Goal: Use online tool/utility: Utilize a website feature to perform a specific function

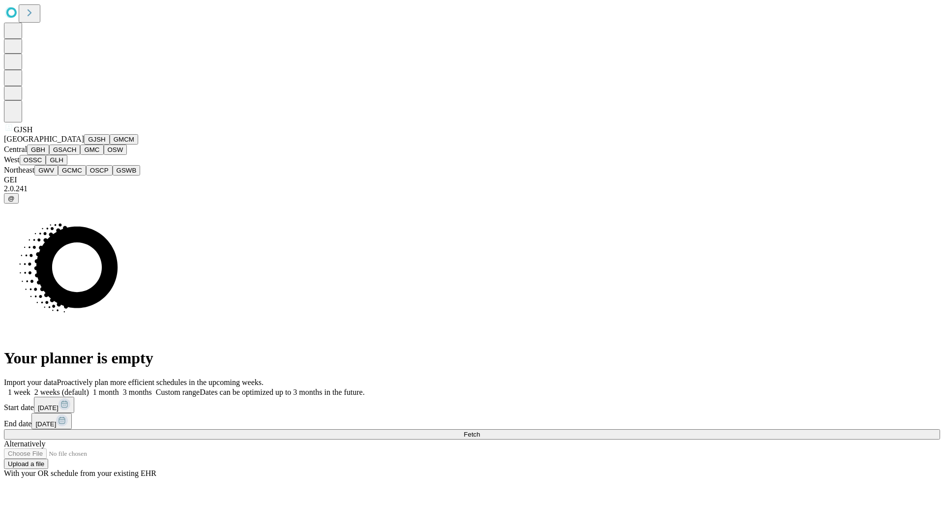
click at [84, 144] on button "GJSH" at bounding box center [97, 139] width 26 height 10
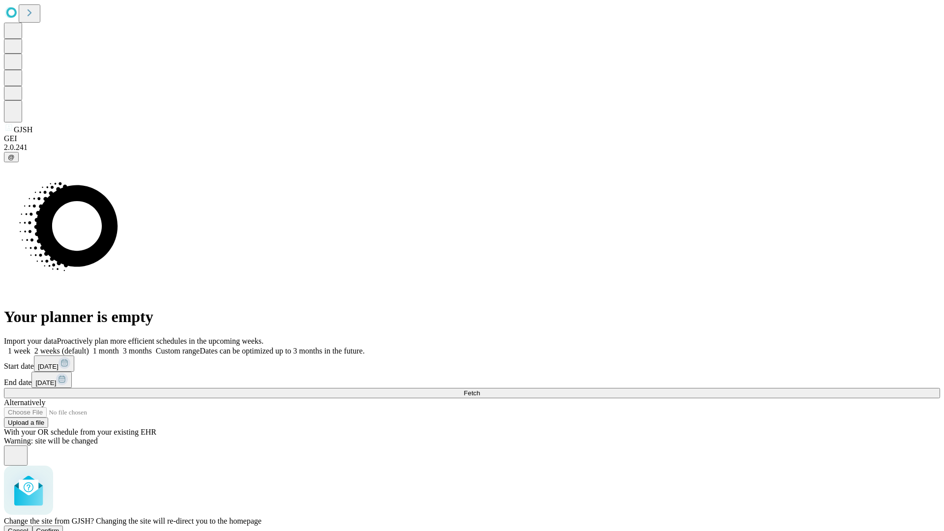
click at [59, 527] on span "Confirm" at bounding box center [47, 530] width 23 height 7
click at [119, 347] on label "1 month" at bounding box center [104, 351] width 30 height 8
click at [480, 389] on span "Fetch" at bounding box center [471, 392] width 16 height 7
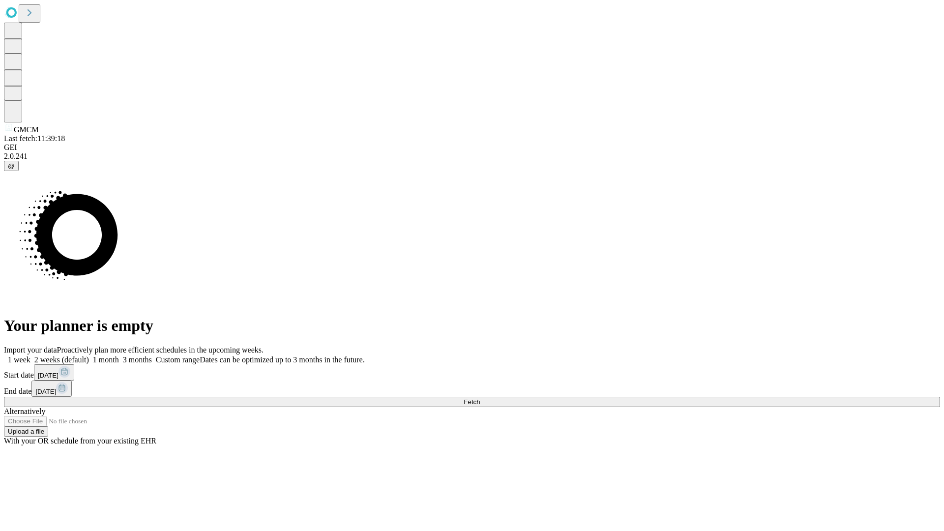
click at [119, 355] on label "1 month" at bounding box center [104, 359] width 30 height 8
click at [480, 398] on span "Fetch" at bounding box center [471, 401] width 16 height 7
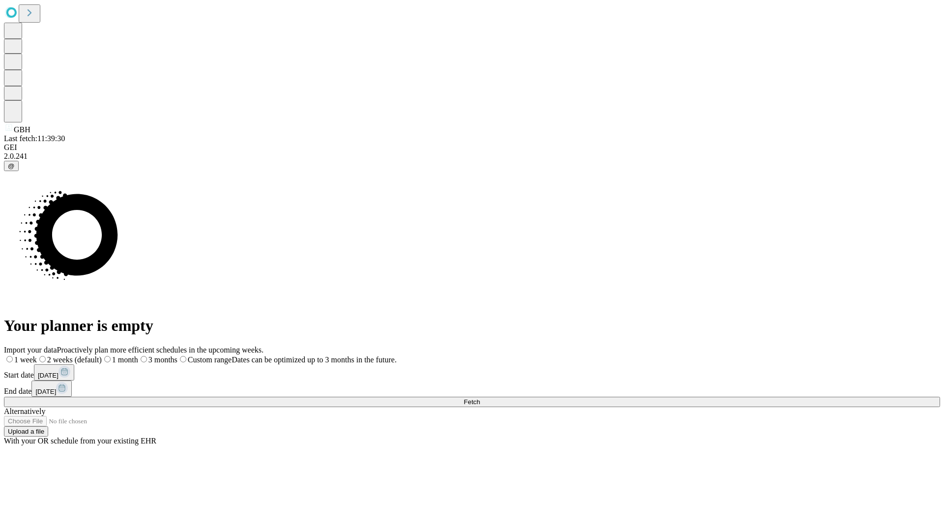
click at [138, 355] on label "1 month" at bounding box center [120, 359] width 36 height 8
click at [480, 398] on span "Fetch" at bounding box center [471, 401] width 16 height 7
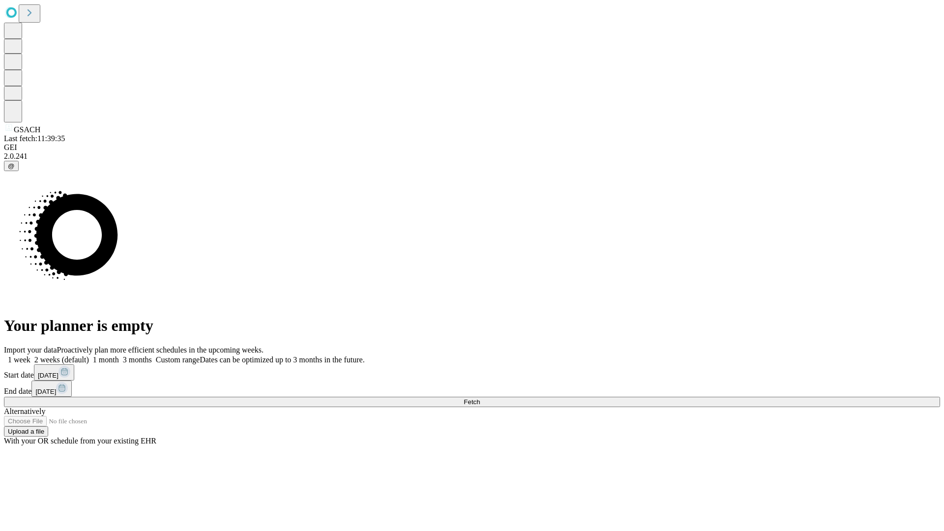
click at [119, 355] on label "1 month" at bounding box center [104, 359] width 30 height 8
click at [480, 398] on span "Fetch" at bounding box center [471, 401] width 16 height 7
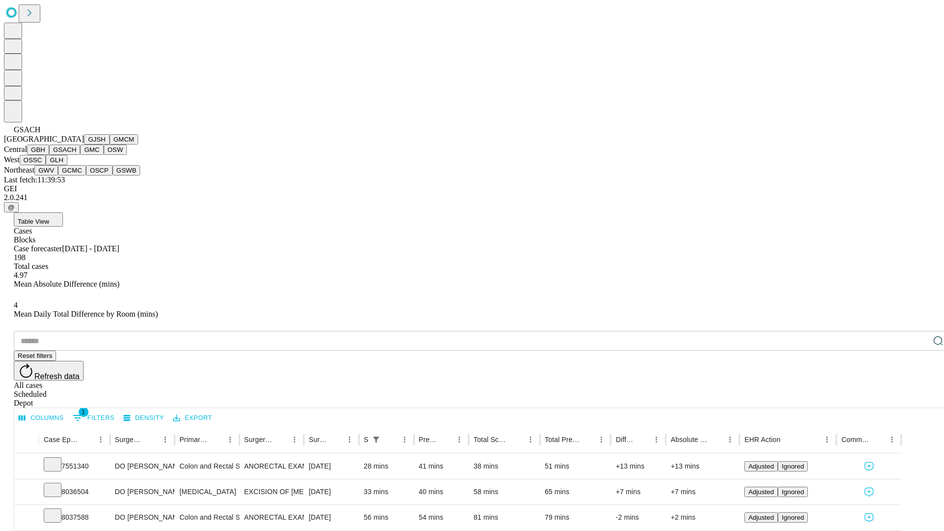
click at [80, 155] on button "GMC" at bounding box center [91, 149] width 23 height 10
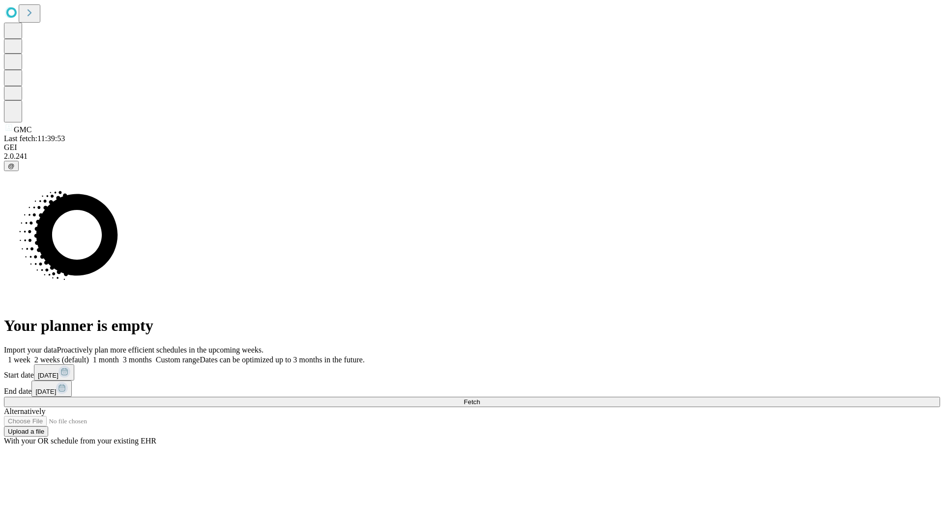
click at [119, 355] on label "1 month" at bounding box center [104, 359] width 30 height 8
click at [480, 398] on span "Fetch" at bounding box center [471, 401] width 16 height 7
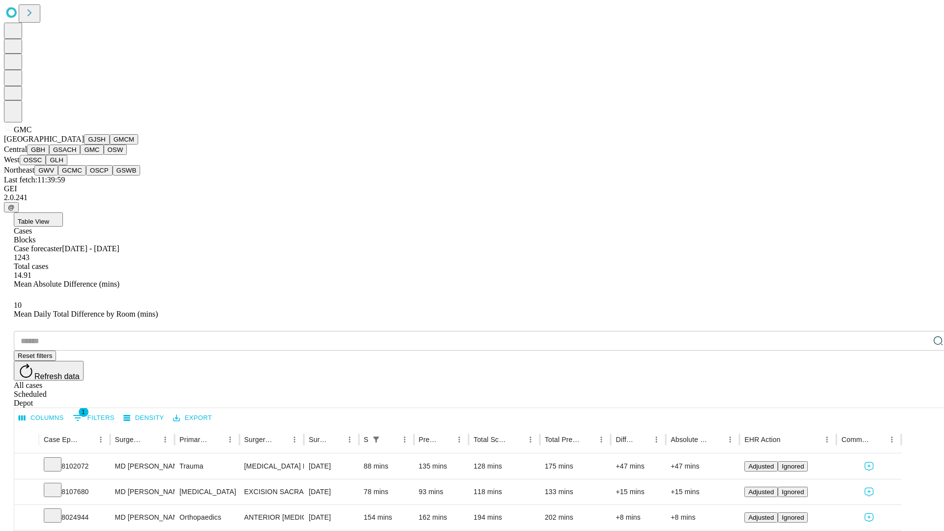
click at [104, 155] on button "OSW" at bounding box center [116, 149] width 24 height 10
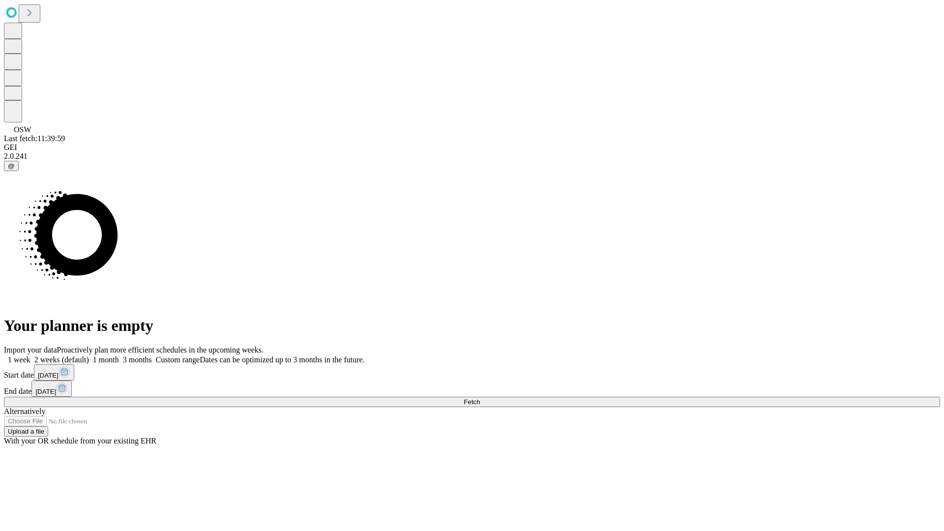
click at [119, 355] on label "1 month" at bounding box center [104, 359] width 30 height 8
click at [480, 398] on span "Fetch" at bounding box center [471, 401] width 16 height 7
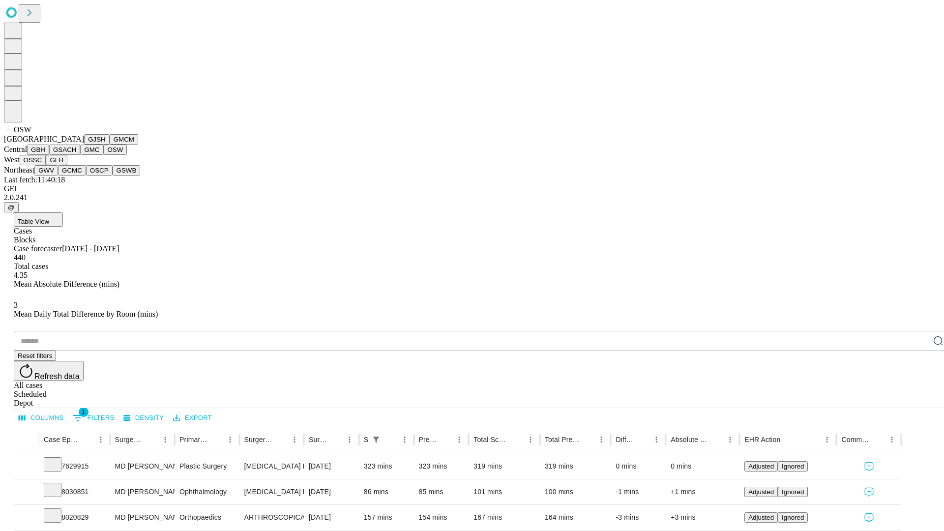
click at [46, 165] on button "OSSC" at bounding box center [33, 160] width 27 height 10
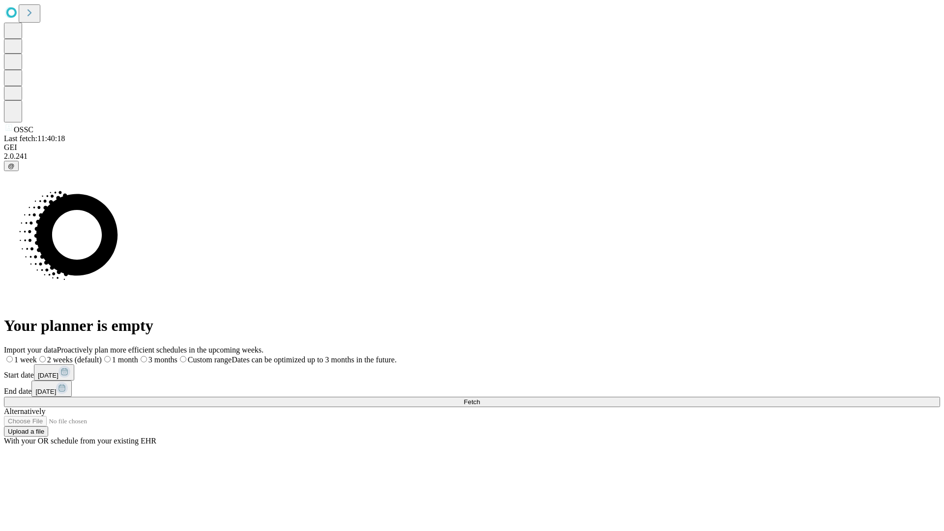
click at [138, 355] on label "1 month" at bounding box center [120, 359] width 36 height 8
click at [480, 398] on span "Fetch" at bounding box center [471, 401] width 16 height 7
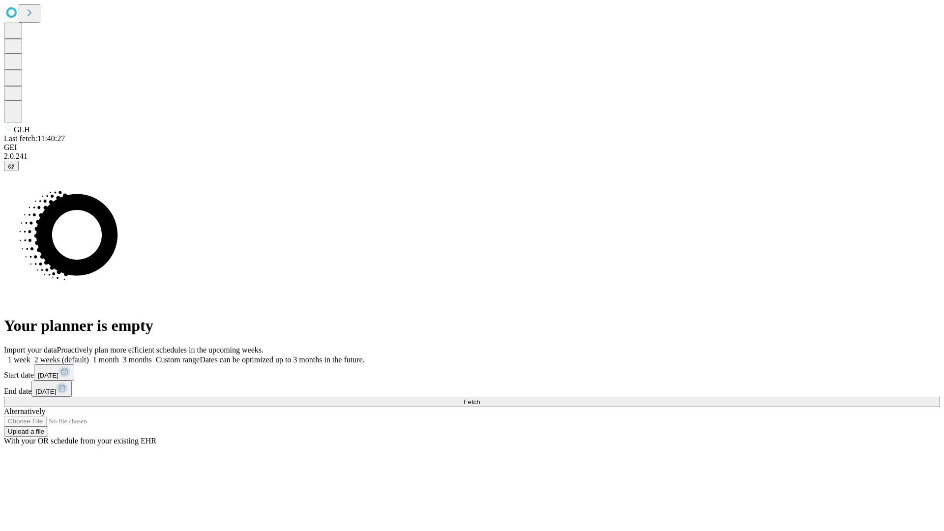
click at [119, 355] on label "1 month" at bounding box center [104, 359] width 30 height 8
click at [480, 398] on span "Fetch" at bounding box center [471, 401] width 16 height 7
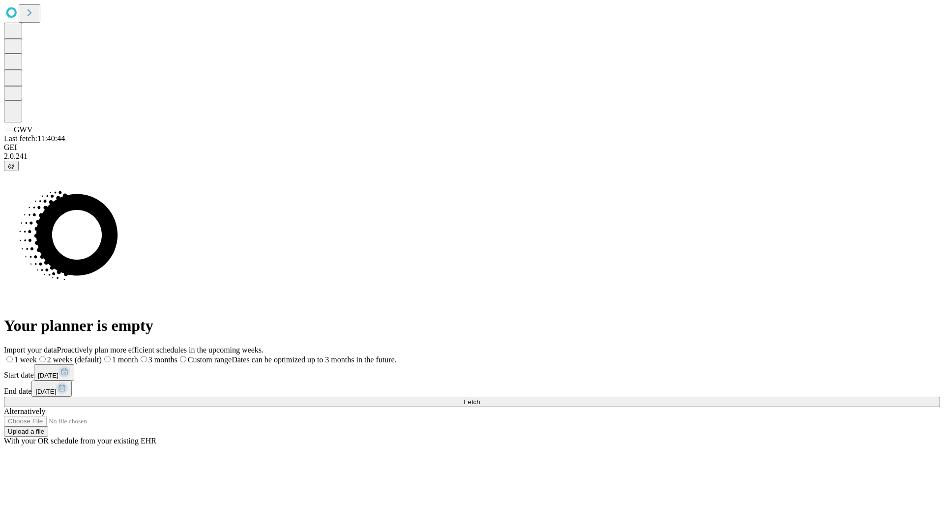
click at [138, 355] on label "1 month" at bounding box center [120, 359] width 36 height 8
click at [480, 398] on span "Fetch" at bounding box center [471, 401] width 16 height 7
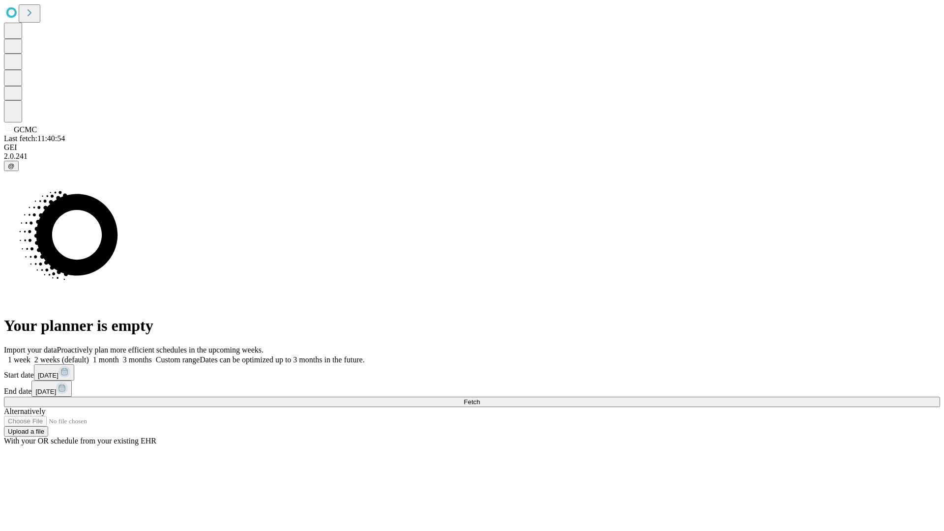
click at [119, 355] on label "1 month" at bounding box center [104, 359] width 30 height 8
click at [480, 398] on span "Fetch" at bounding box center [471, 401] width 16 height 7
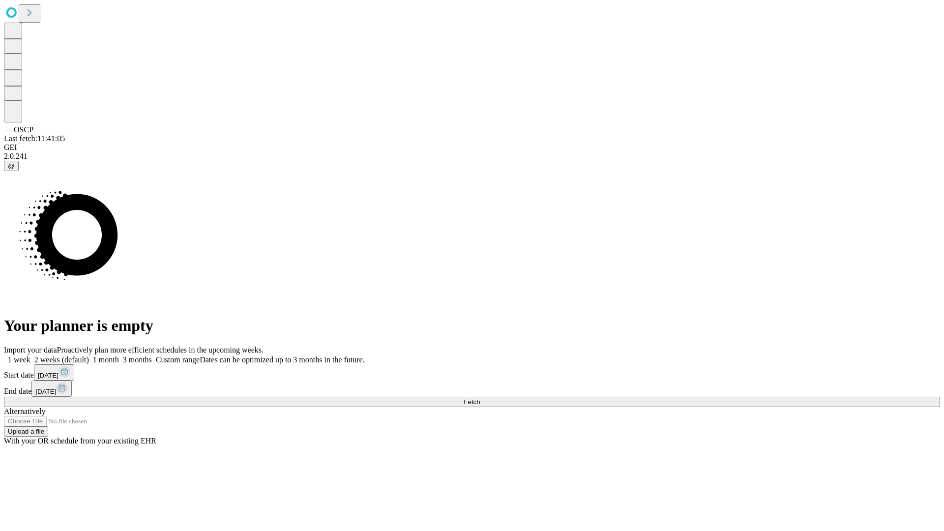
click at [119, 355] on label "1 month" at bounding box center [104, 359] width 30 height 8
click at [480, 398] on span "Fetch" at bounding box center [471, 401] width 16 height 7
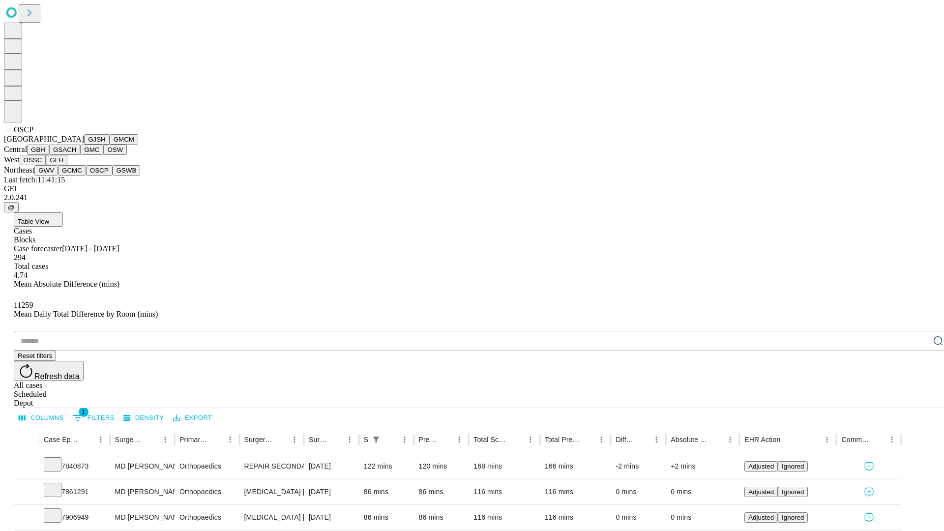
click at [113, 175] on button "GSWB" at bounding box center [127, 170] width 28 height 10
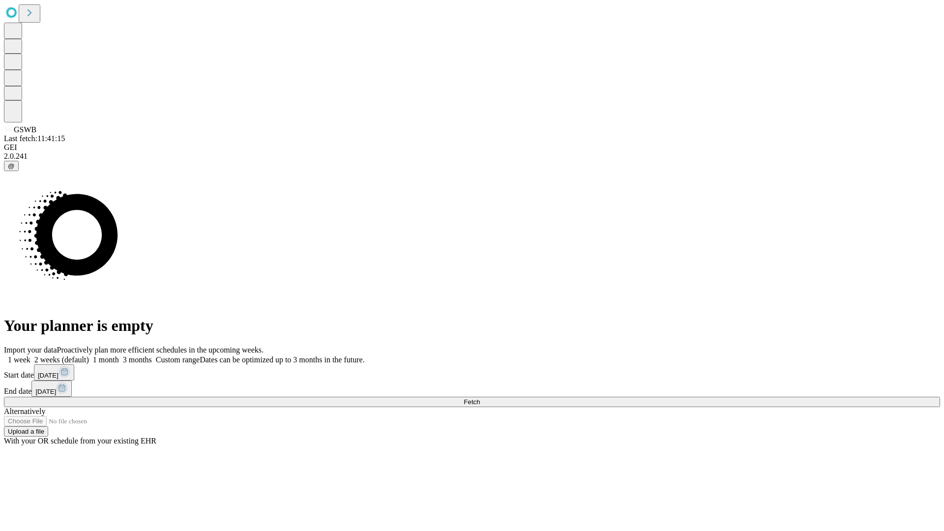
click at [480, 398] on span "Fetch" at bounding box center [471, 401] width 16 height 7
